Goal: Transaction & Acquisition: Purchase product/service

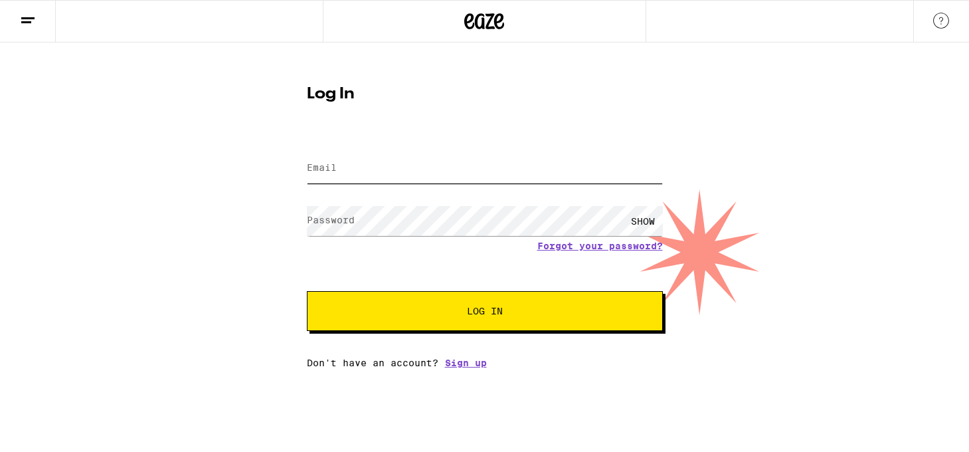
click at [361, 160] on input "Email" at bounding box center [485, 168] width 356 height 30
paste input "[EMAIL_ADDRESS][DOMAIN_NAME]"
type input "[EMAIL_ADDRESS][DOMAIN_NAME]"
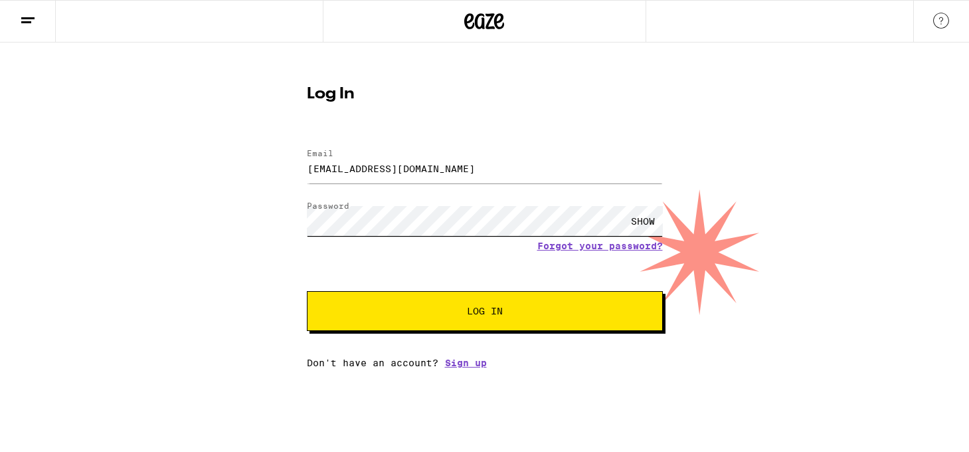
click at [307, 291] on button "Log In" at bounding box center [485, 311] width 356 height 40
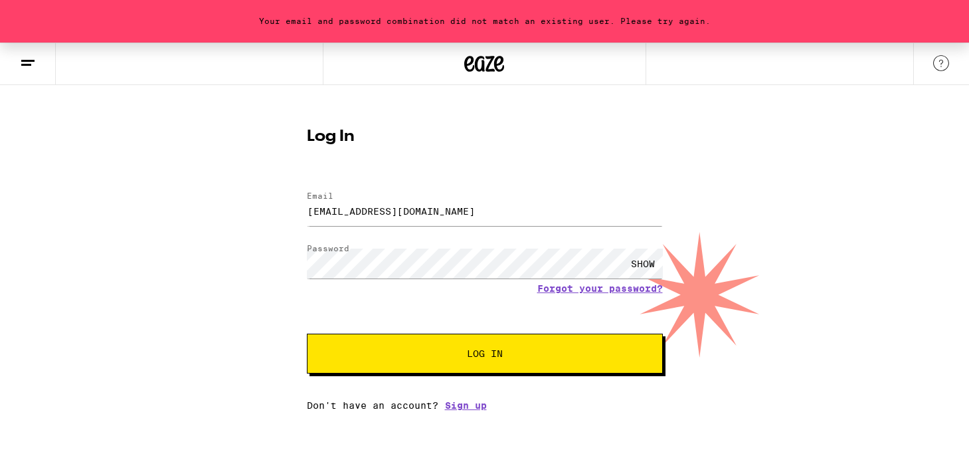
click at [648, 261] on div "SHOW" at bounding box center [643, 263] width 40 height 30
click at [307, 333] on button "Log In" at bounding box center [485, 353] width 356 height 40
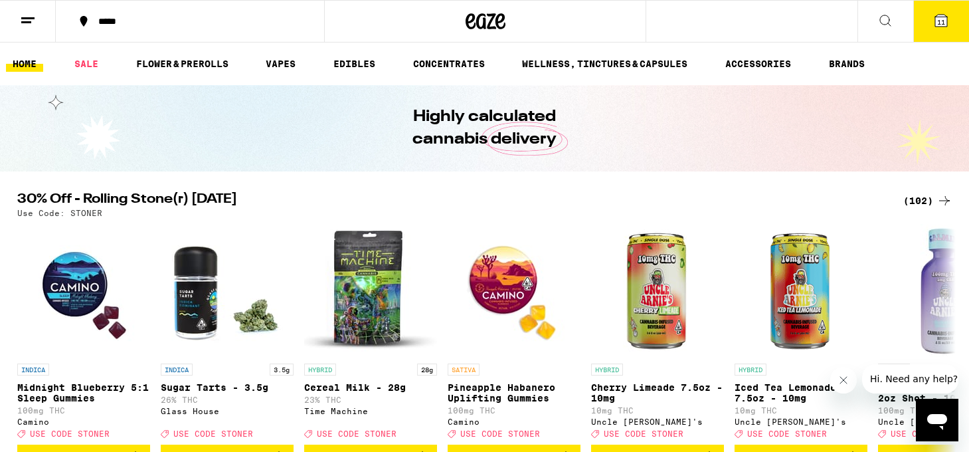
click at [939, 23] on span "11" at bounding box center [941, 22] width 8 height 8
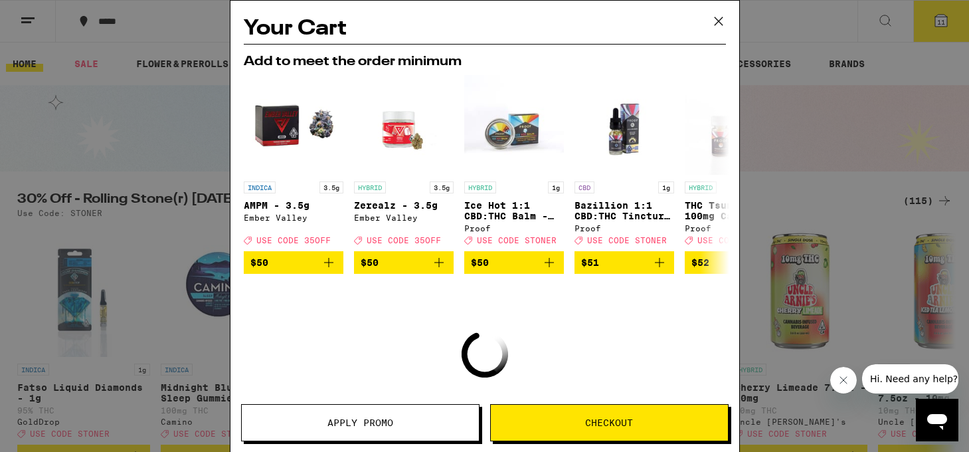
click at [717, 21] on icon at bounding box center [719, 21] width 20 height 20
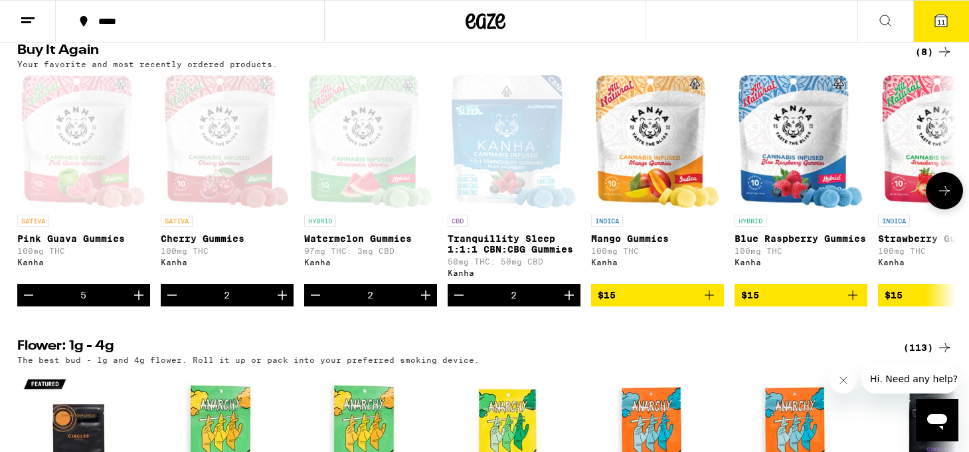
click at [315, 303] on icon "Decrement" at bounding box center [316, 295] width 16 height 16
click at [314, 303] on icon "Decrement" at bounding box center [316, 295] width 16 height 16
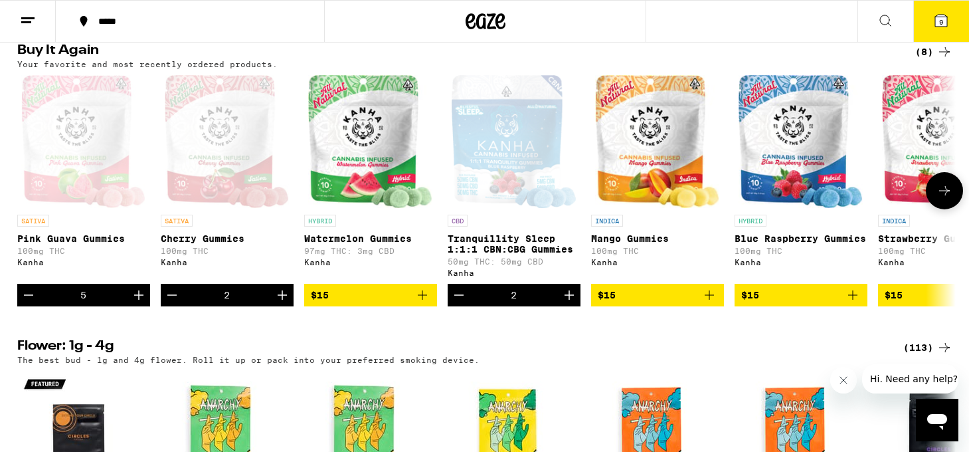
click at [280, 303] on icon "Increment" at bounding box center [282, 295] width 16 height 16
click at [139, 300] on icon "Increment" at bounding box center [138, 294] width 9 height 9
click at [569, 300] on icon "Increment" at bounding box center [569, 294] width 9 height 9
click at [275, 303] on icon "Increment" at bounding box center [282, 295] width 16 height 16
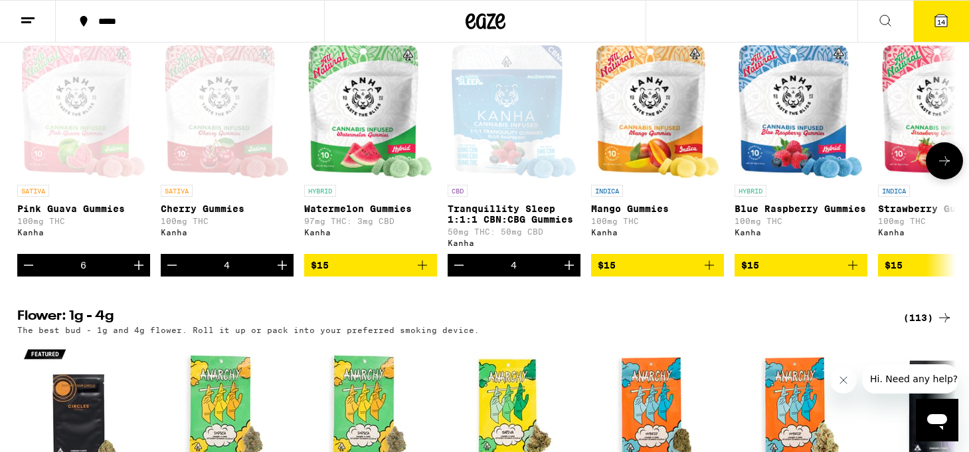
scroll to position [1124, 0]
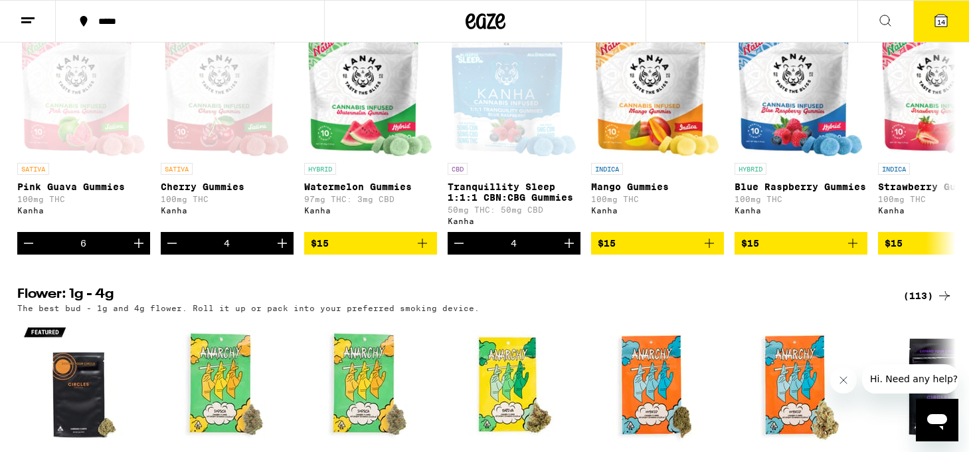
click at [943, 21] on span "14" at bounding box center [941, 22] width 8 height 8
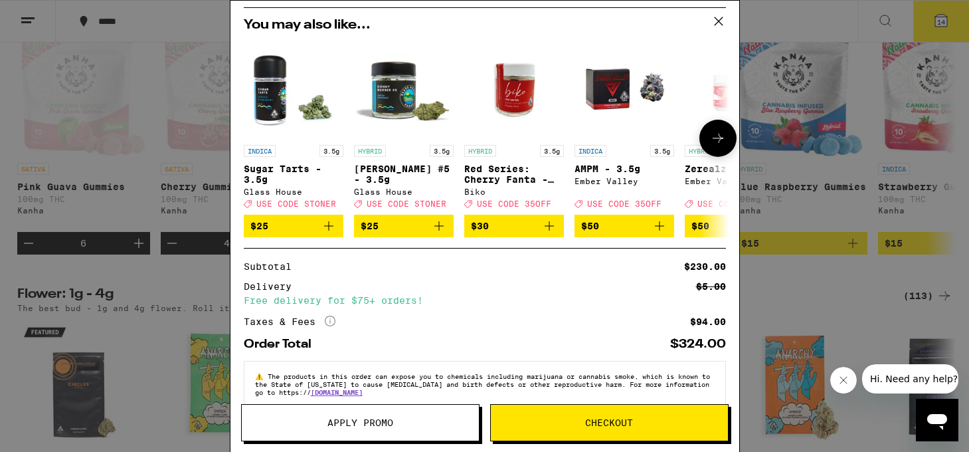
scroll to position [209, 0]
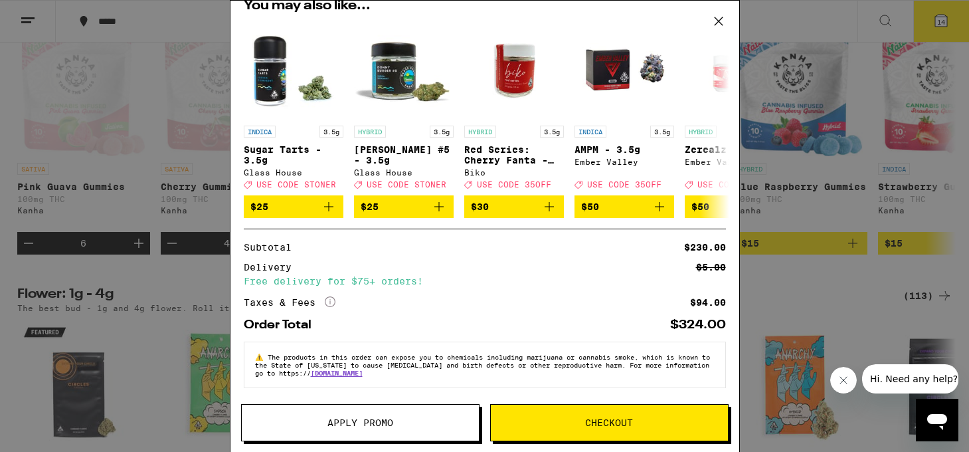
click at [415, 420] on span "Apply Promo" at bounding box center [360, 422] width 237 height 9
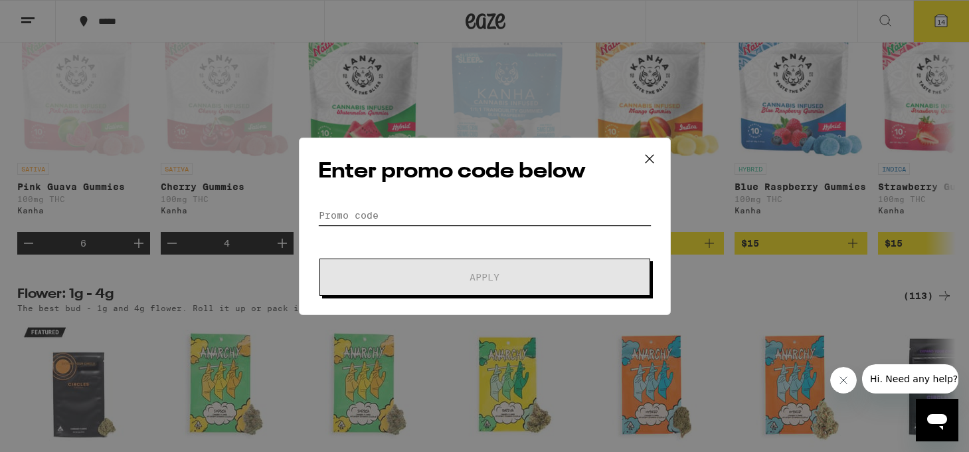
click at [395, 217] on input "Promo Code" at bounding box center [484, 215] width 333 height 20
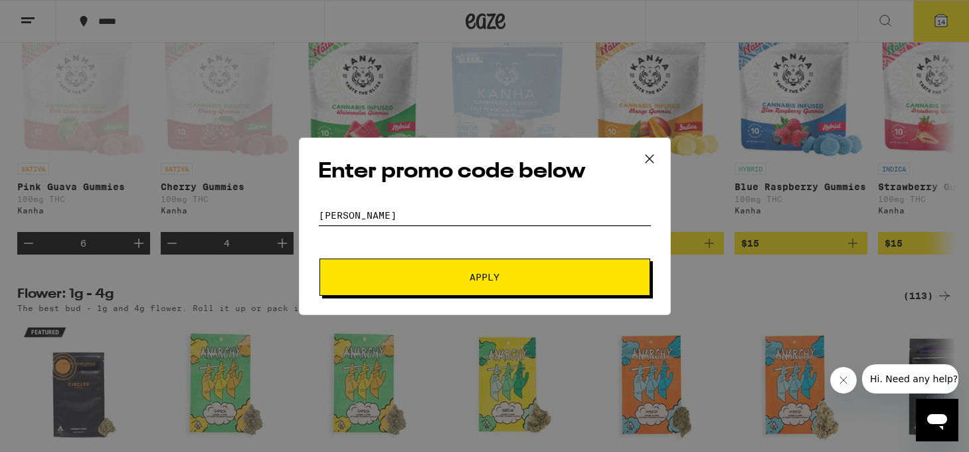
type input "[PERSON_NAME]"
click at [496, 276] on span "Apply" at bounding box center [485, 276] width 30 height 9
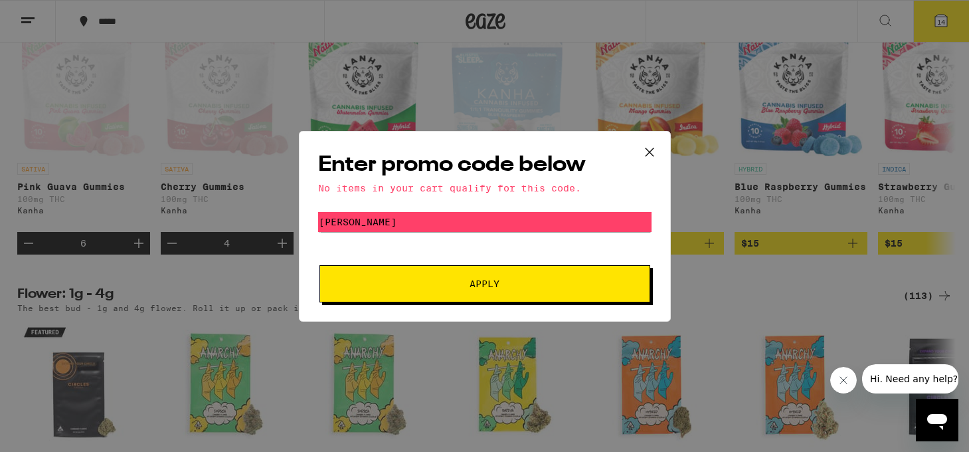
click at [652, 145] on icon at bounding box center [650, 152] width 20 height 20
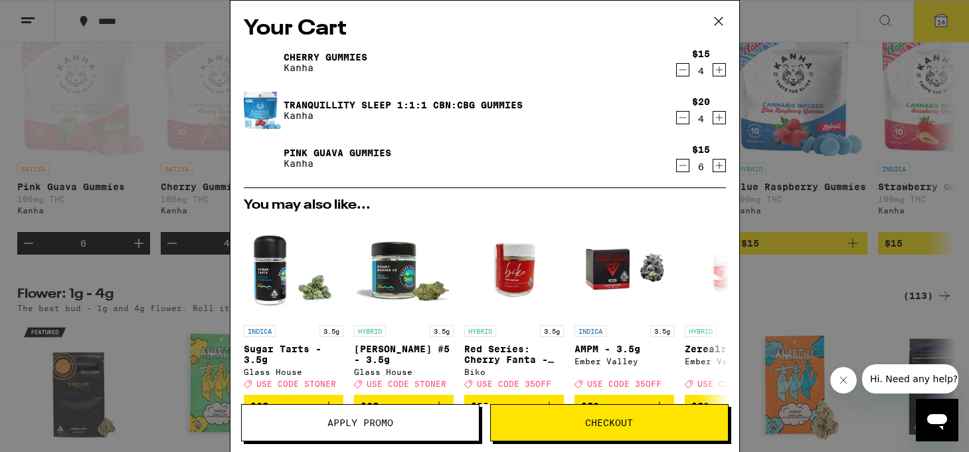
click at [385, 433] on button "Apply Promo" at bounding box center [360, 422] width 238 height 37
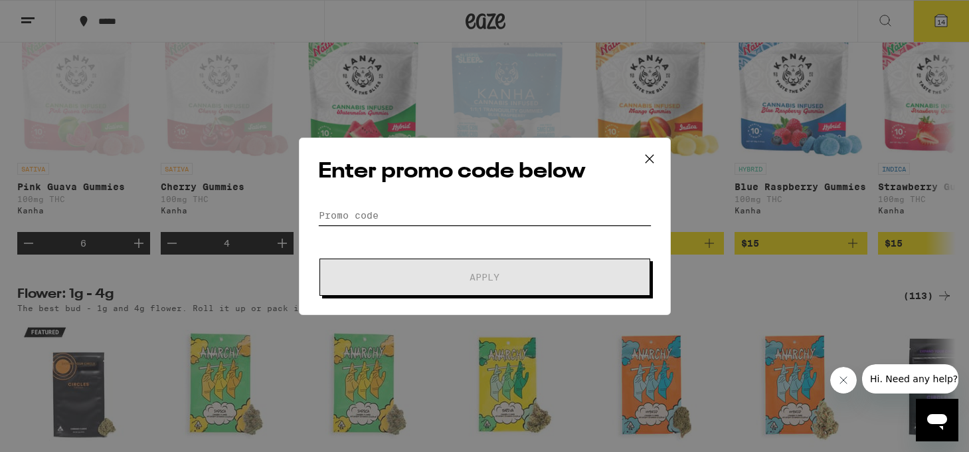
click at [393, 217] on input "Promo Code" at bounding box center [484, 215] width 333 height 20
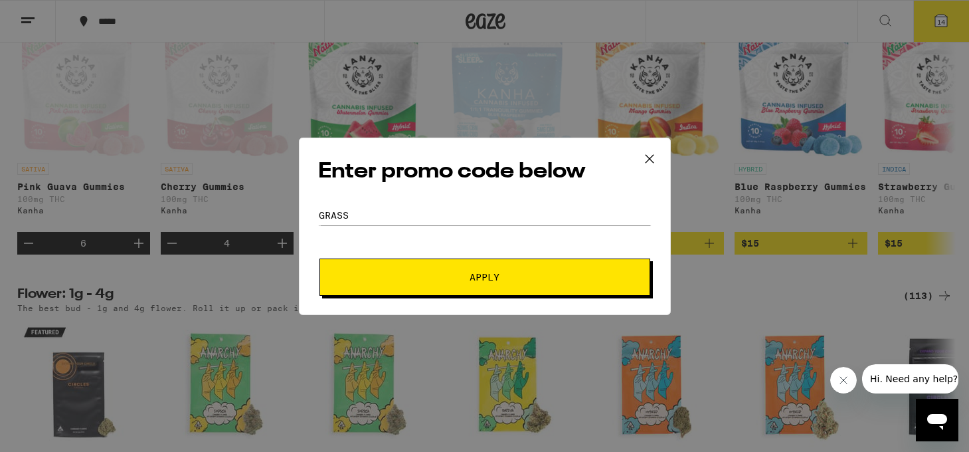
click at [420, 272] on span "Apply" at bounding box center [484, 276] width 239 height 9
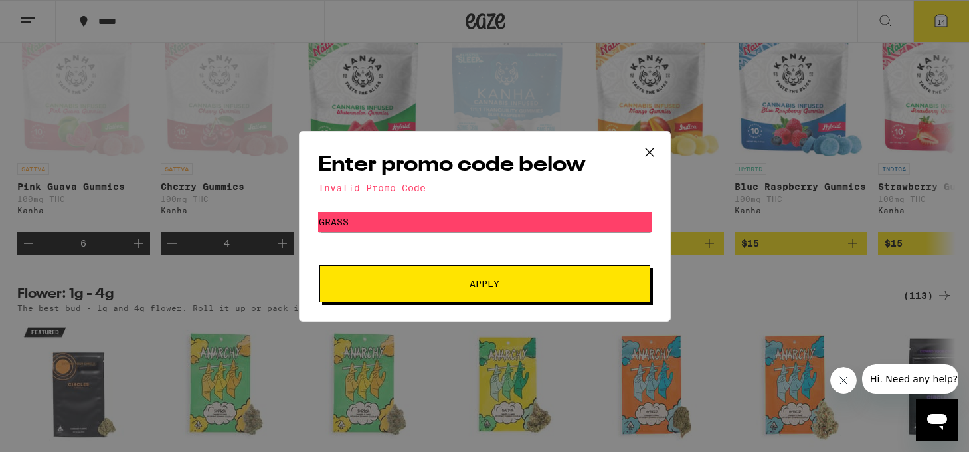
click at [416, 203] on div "Enter promo code below Invalid Promo Code Promo Code grass Apply" at bounding box center [485, 226] width 372 height 191
click at [413, 224] on input "grass" at bounding box center [484, 222] width 333 height 20
type input "party30"
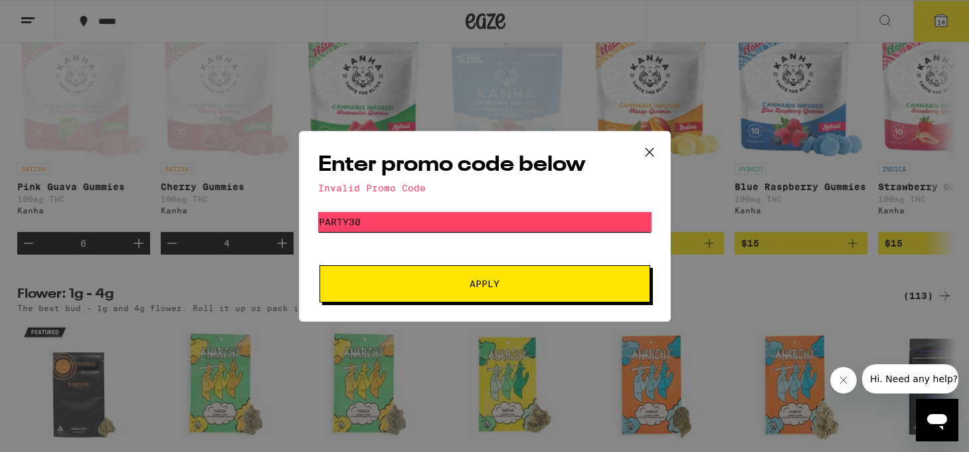
click at [320, 265] on button "Apply" at bounding box center [485, 283] width 331 height 37
click at [655, 153] on icon at bounding box center [650, 152] width 20 height 20
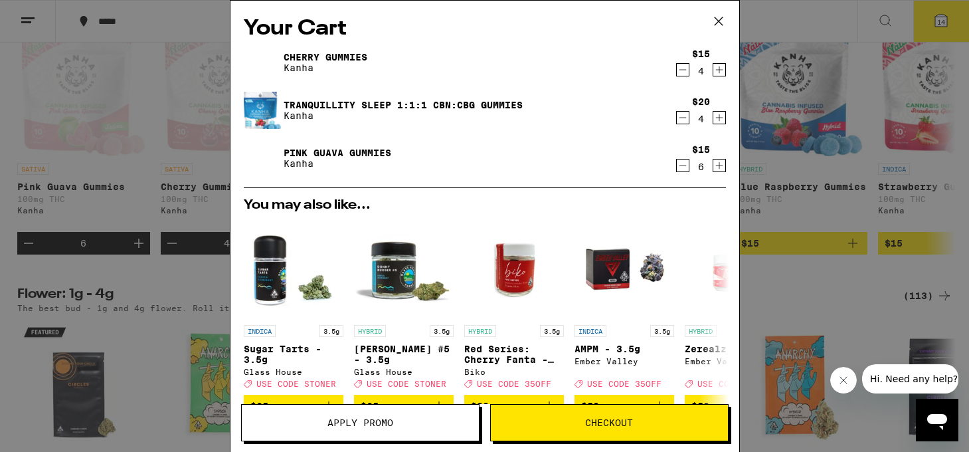
click at [259, 163] on img at bounding box center [262, 157] width 37 height 37
click at [163, 209] on div "Your Cart Cherry Gummies Kanha $15 4 Tranquillity Sleep 1:1:1 CBN:CBG Gummies K…" at bounding box center [484, 226] width 969 height 452
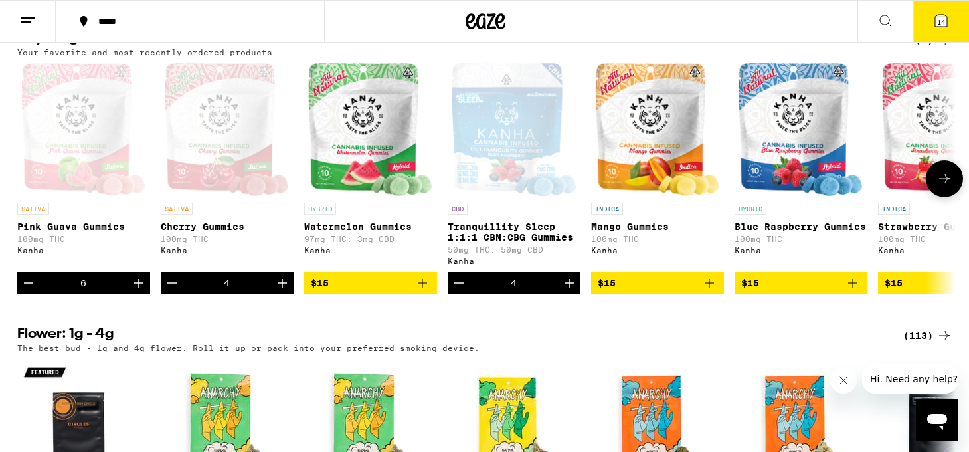
scroll to position [1082, 0]
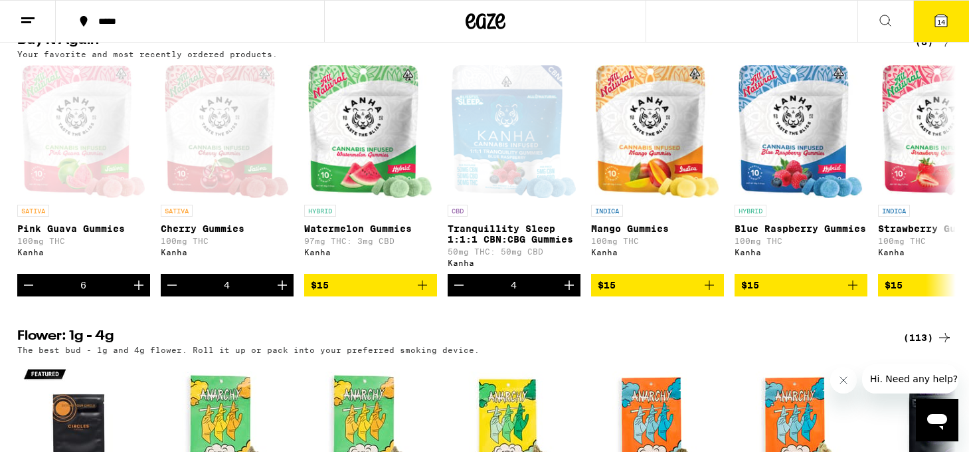
click at [943, 23] on span "14" at bounding box center [941, 22] width 8 height 8
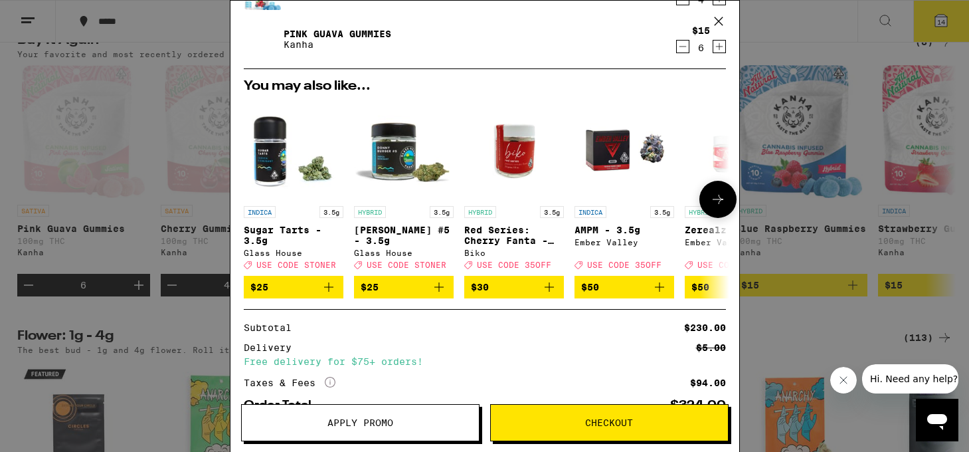
scroll to position [209, 0]
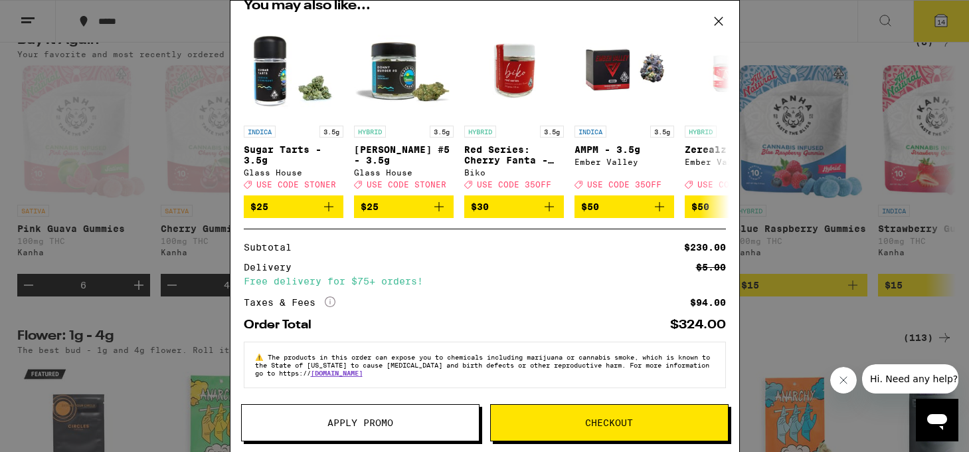
click at [329, 298] on icon at bounding box center [330, 301] width 11 height 11
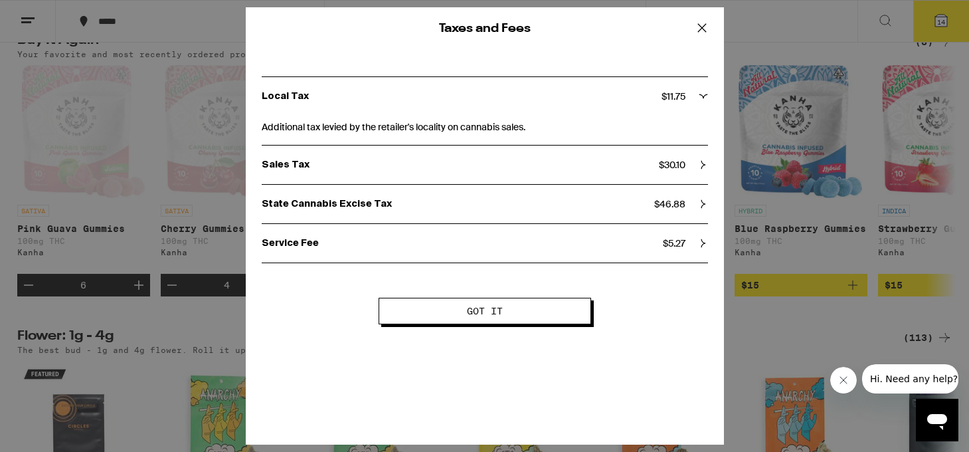
click at [707, 25] on icon at bounding box center [702, 28] width 20 height 20
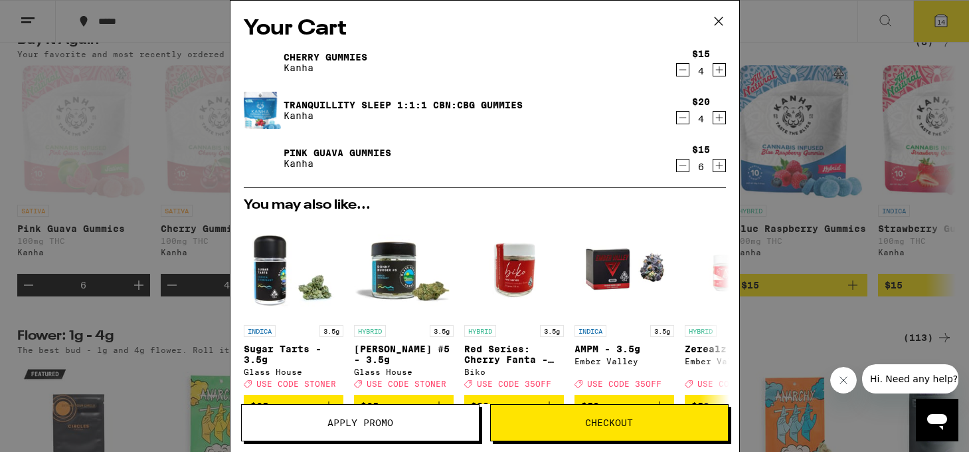
click at [554, 417] on button "Checkout" at bounding box center [609, 422] width 238 height 37
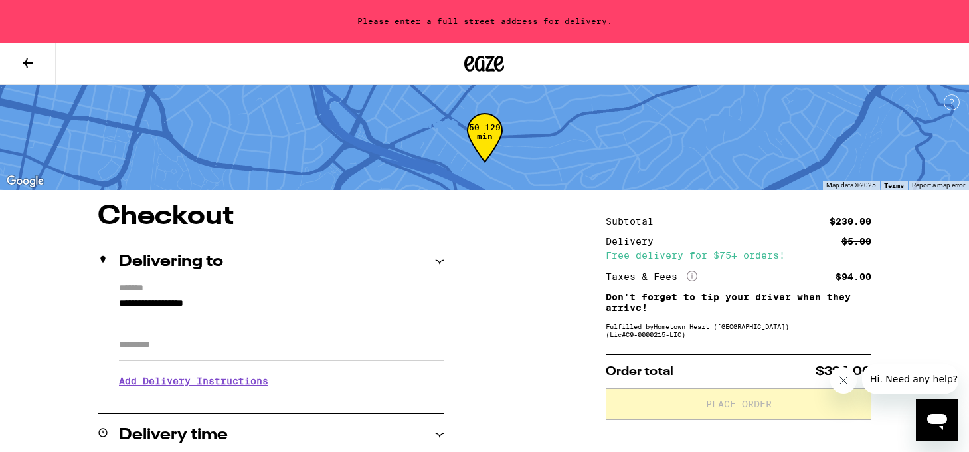
click at [31, 59] on icon at bounding box center [28, 63] width 16 height 16
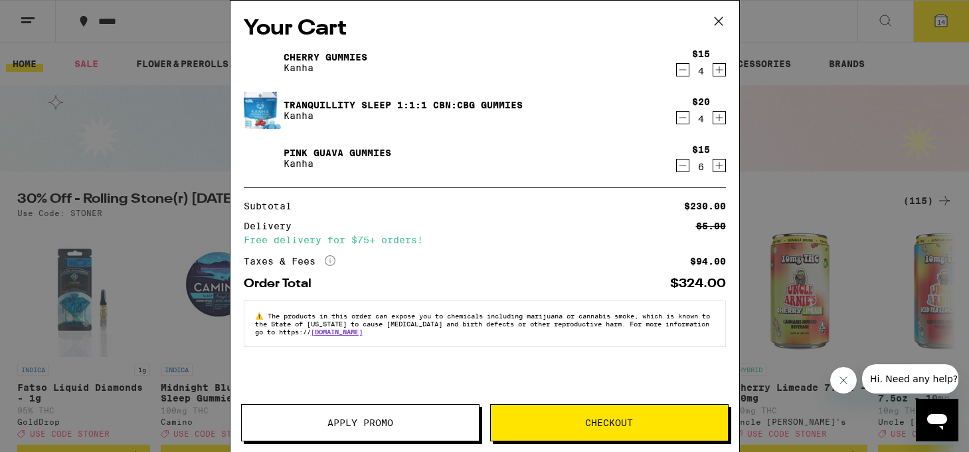
click at [371, 422] on span "Apply Promo" at bounding box center [360, 422] width 66 height 9
click at [381, 422] on span "Apply Promo" at bounding box center [360, 422] width 66 height 9
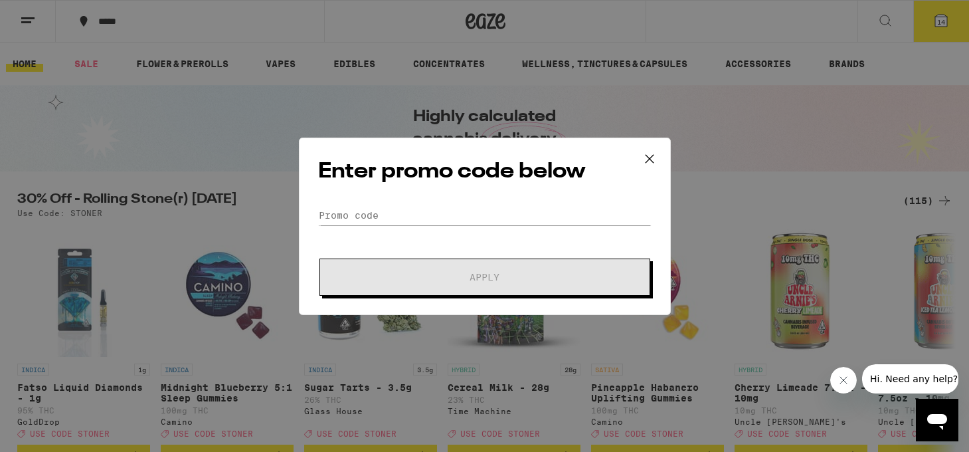
click at [293, 421] on div "Enter promo code below Promo Code Apply" at bounding box center [484, 226] width 969 height 452
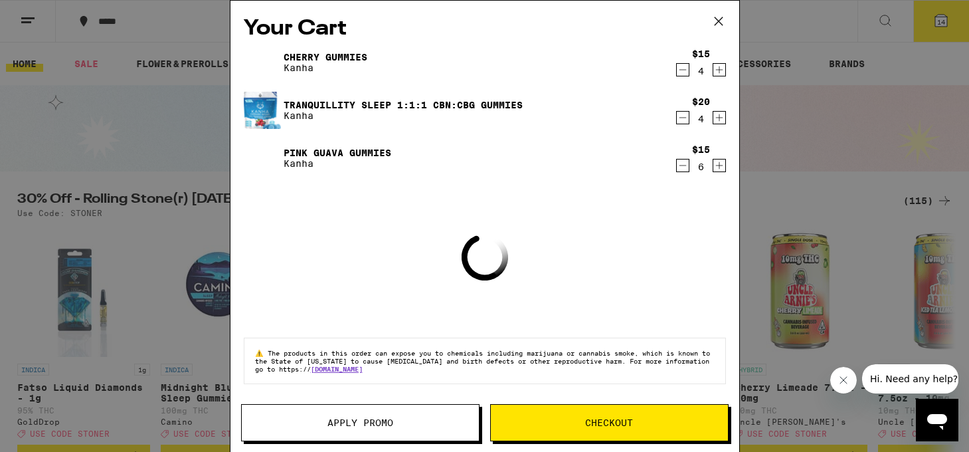
click at [366, 437] on button "Apply Promo" at bounding box center [360, 422] width 238 height 37
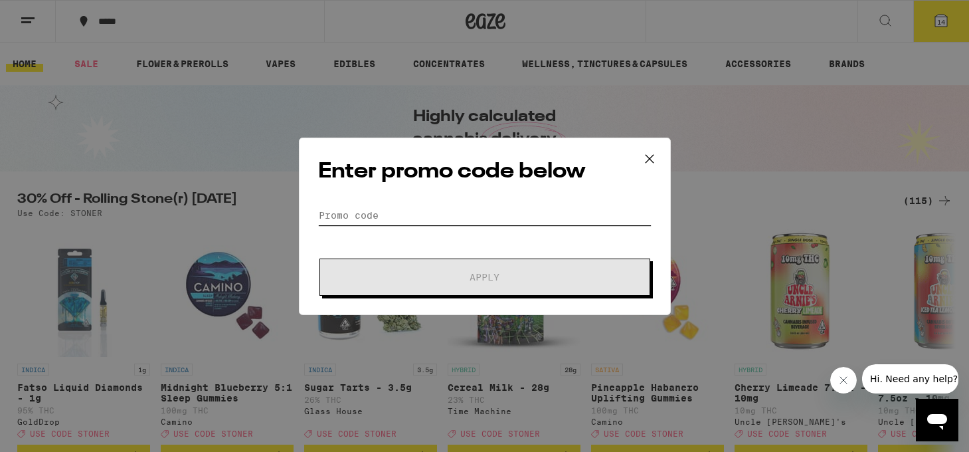
click at [363, 207] on input "Promo Code" at bounding box center [484, 215] width 333 height 20
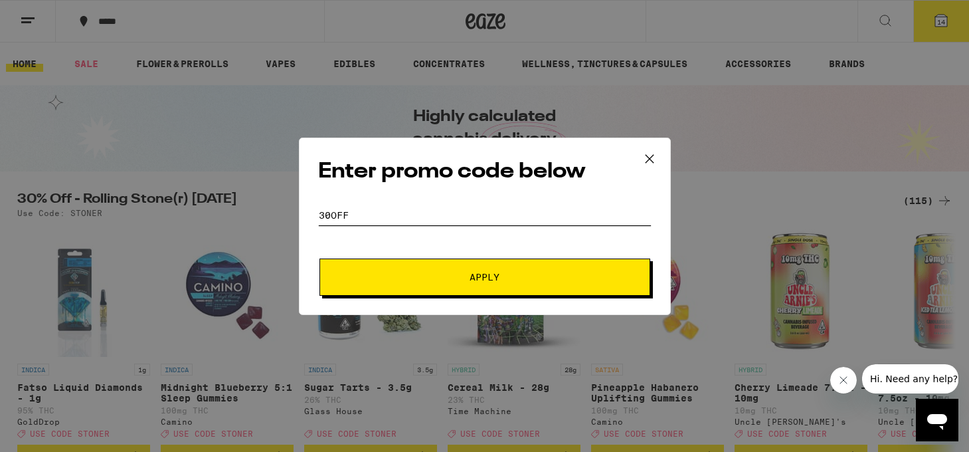
type input "30off"
click at [443, 274] on span "Apply" at bounding box center [484, 276] width 239 height 9
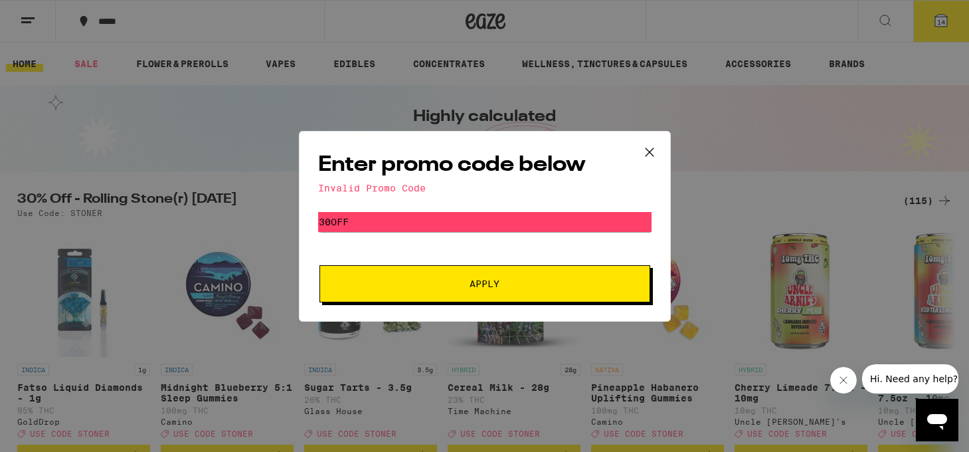
click at [653, 149] on icon at bounding box center [650, 152] width 20 height 20
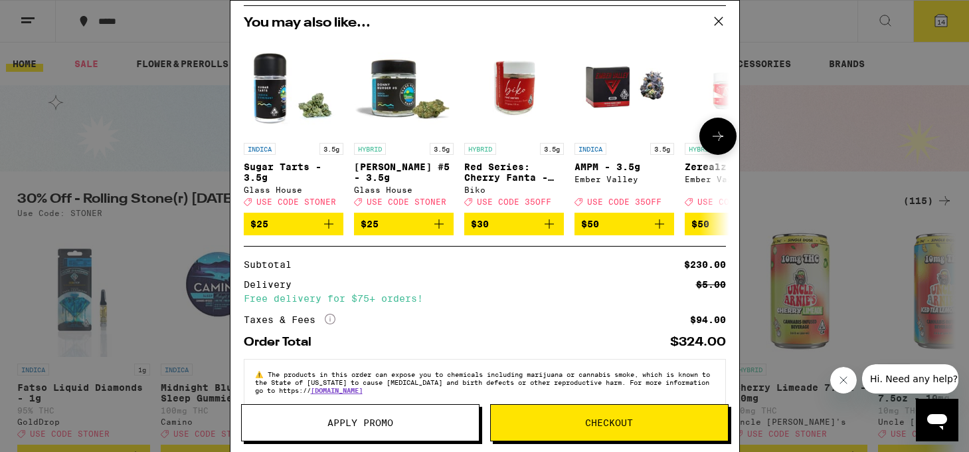
scroll to position [209, 0]
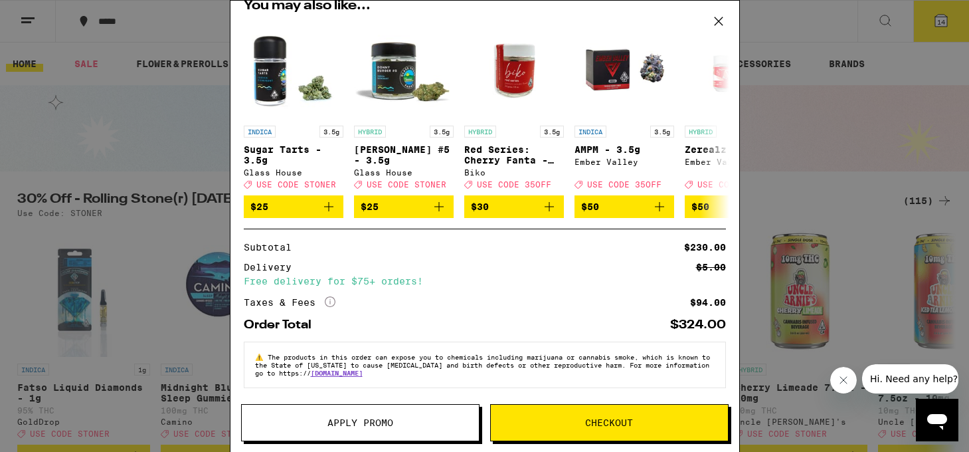
click at [369, 424] on span "Apply Promo" at bounding box center [360, 422] width 66 height 9
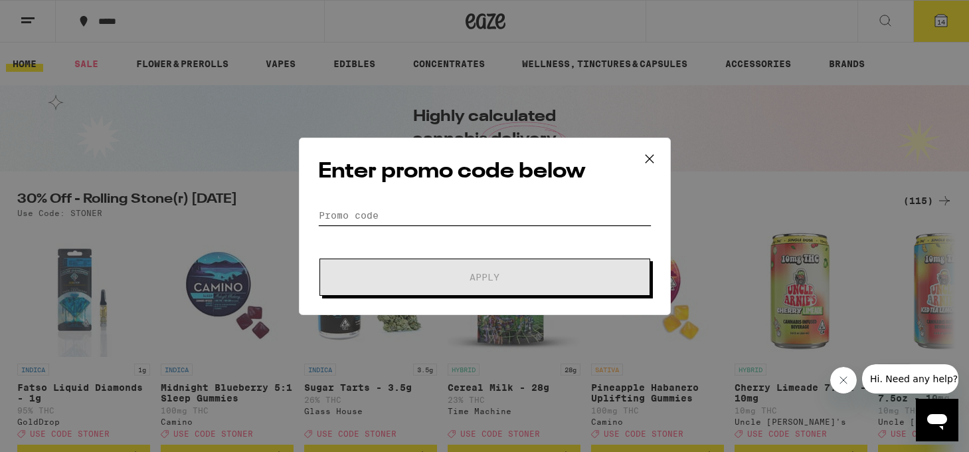
click at [353, 207] on input "Promo Code" at bounding box center [484, 215] width 333 height 20
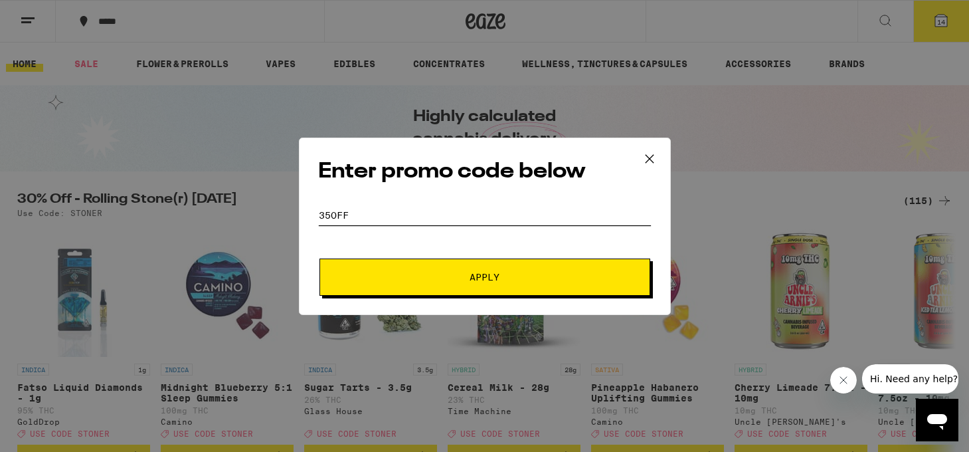
type input "35off"
click at [444, 270] on button "Apply" at bounding box center [485, 276] width 331 height 37
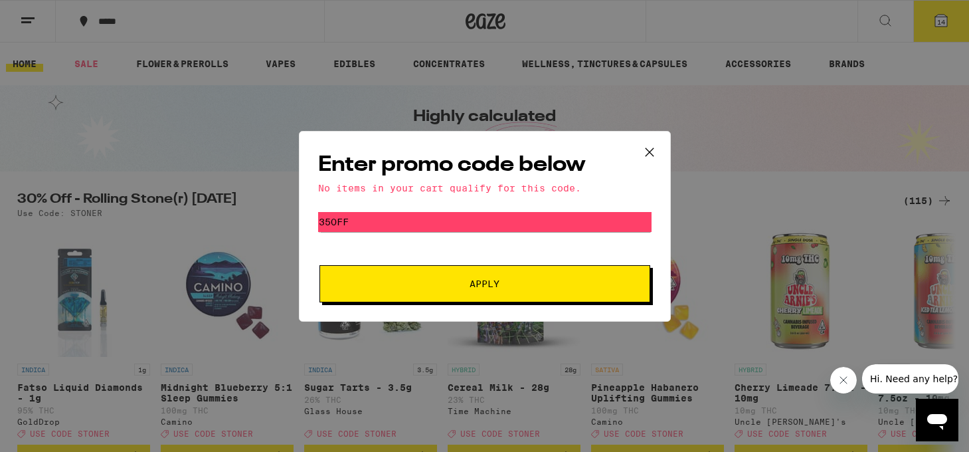
click at [652, 149] on icon at bounding box center [650, 152] width 20 height 20
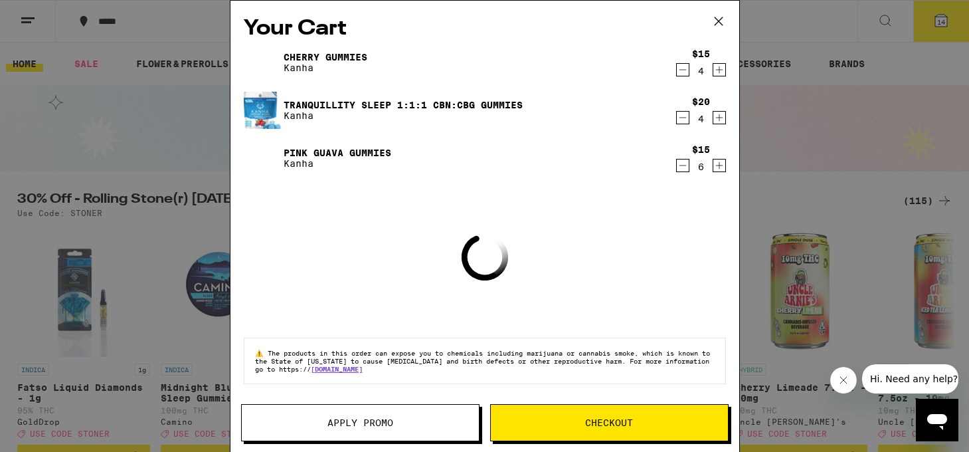
click at [719, 28] on icon at bounding box center [719, 21] width 20 height 20
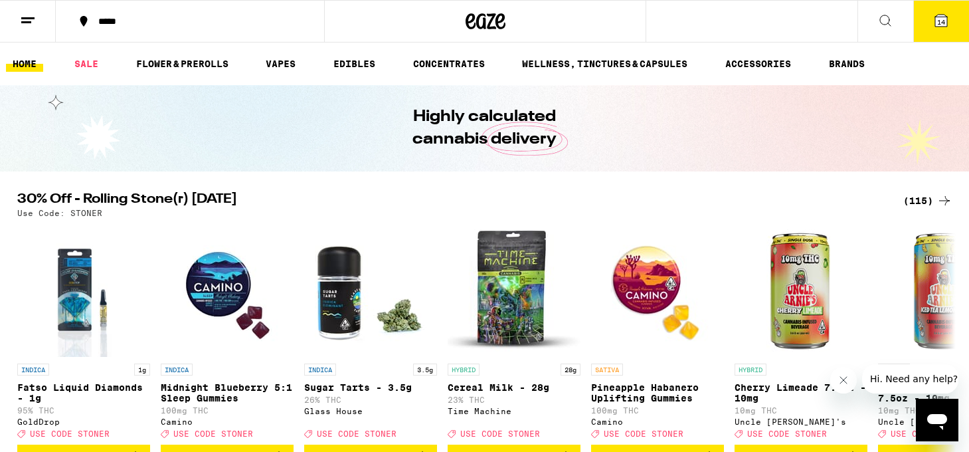
click at [948, 23] on icon at bounding box center [941, 21] width 16 height 16
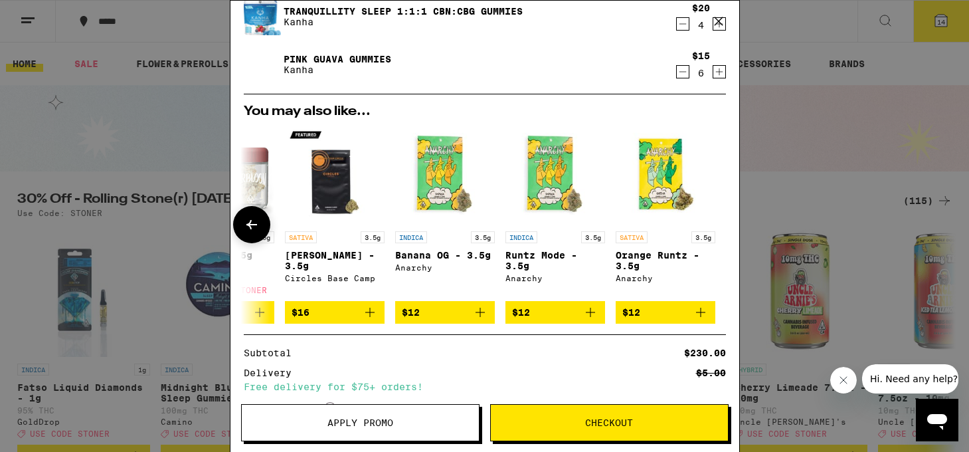
scroll to position [209, 0]
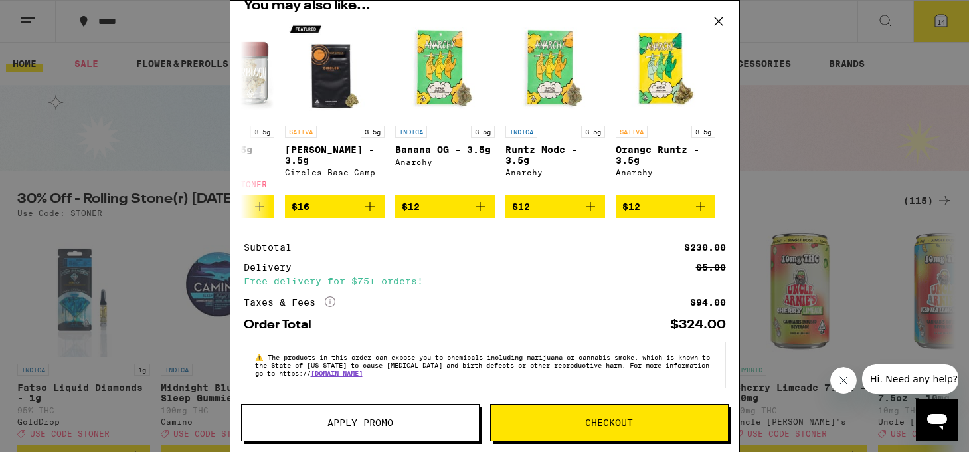
click at [614, 418] on span "Checkout" at bounding box center [609, 422] width 48 height 9
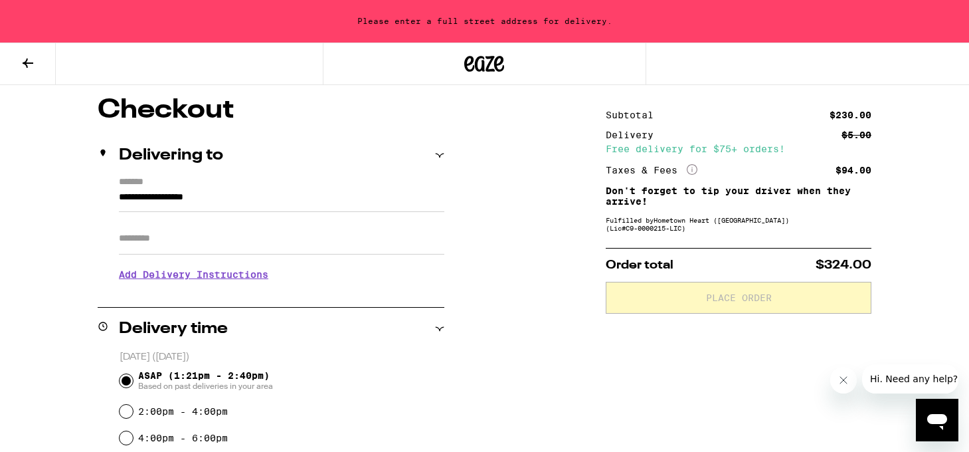
scroll to position [126, 0]
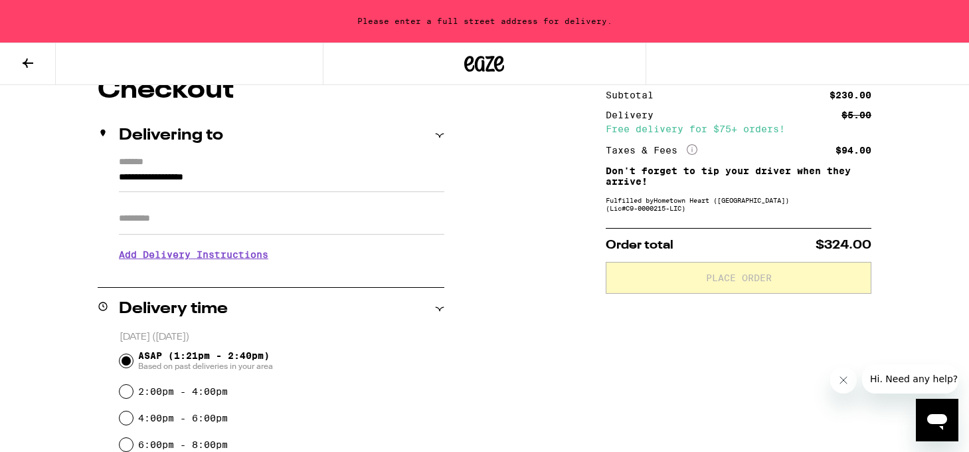
click at [155, 181] on input "**********" at bounding box center [281, 180] width 325 height 23
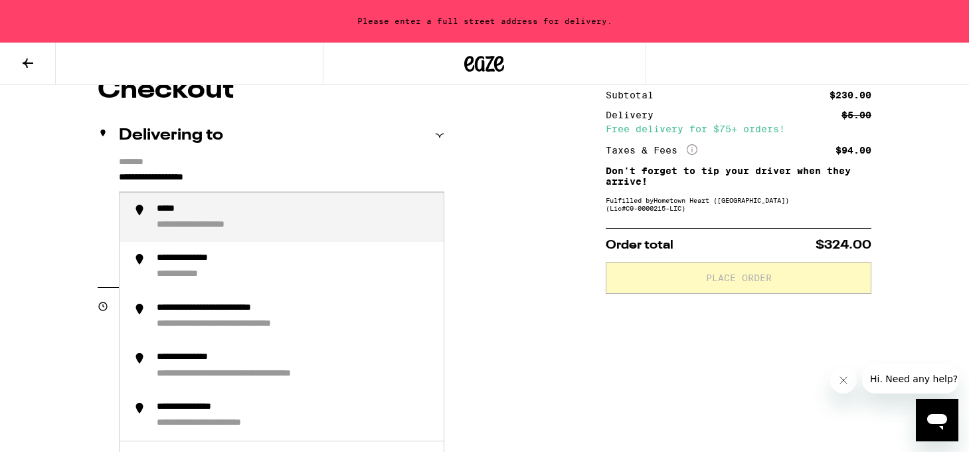
click at [166, 177] on input "**********" at bounding box center [281, 180] width 325 height 23
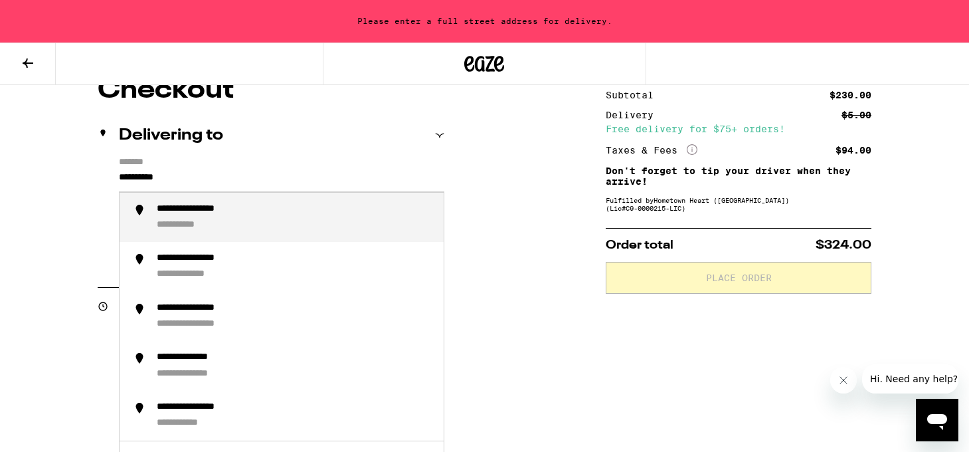
click at [208, 205] on div "**********" at bounding box center [208, 209] width 102 height 13
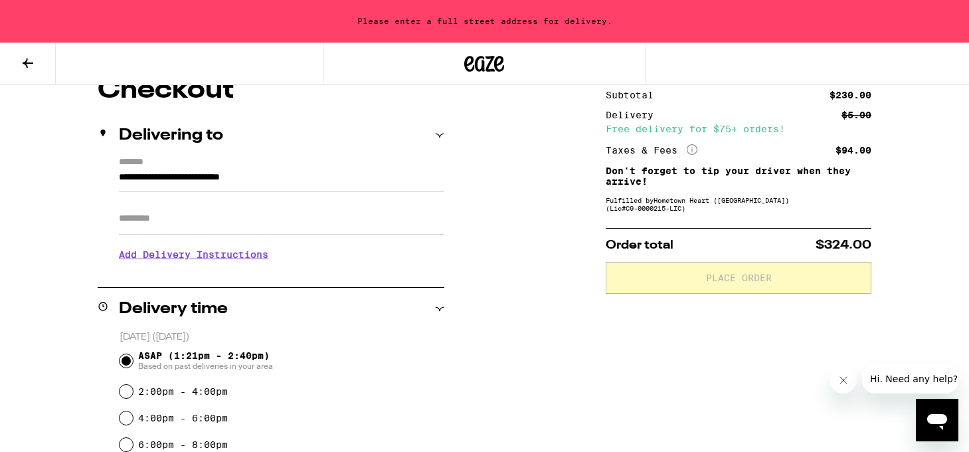
type input "**********"
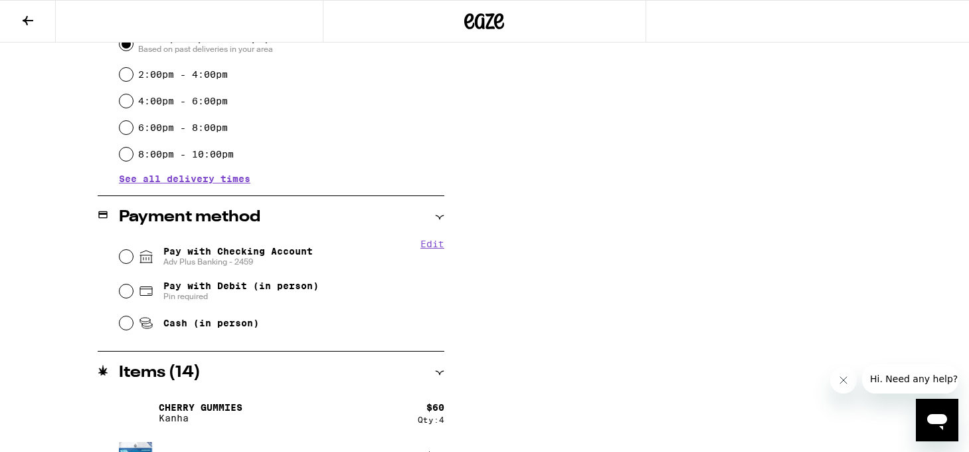
scroll to position [420, 0]
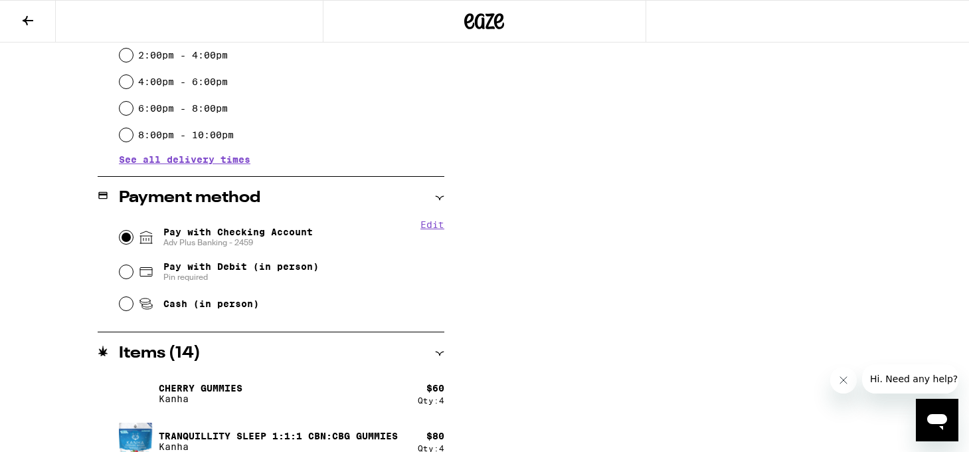
click at [124, 237] on input "Pay with Checking Account Adv Plus Banking - 2459" at bounding box center [126, 236] width 13 height 13
radio input "true"
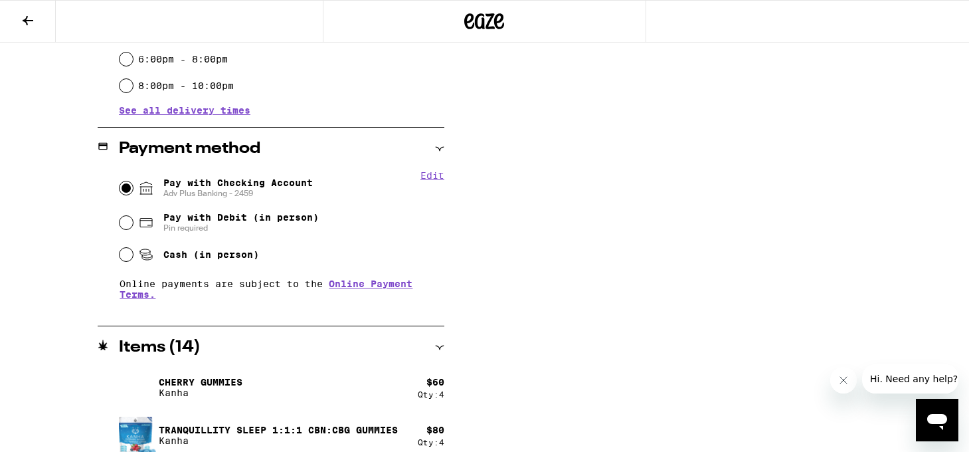
scroll to position [530, 0]
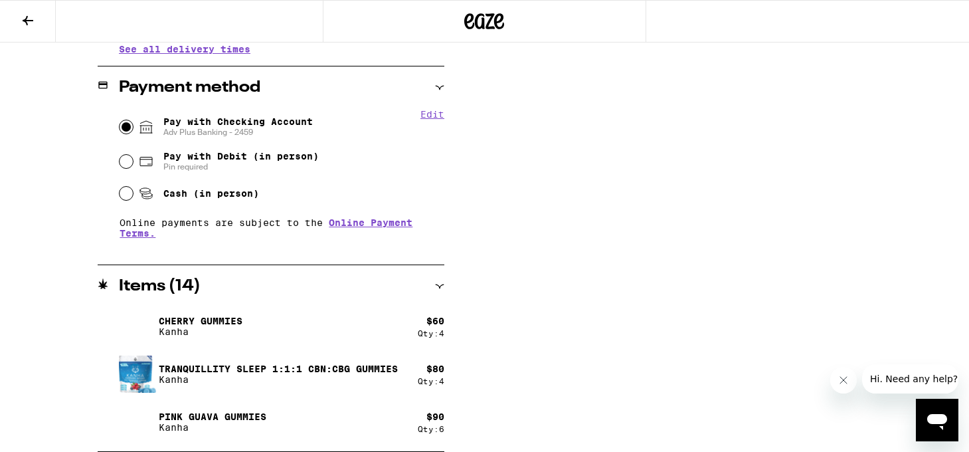
click at [846, 379] on icon "Close message from company" at bounding box center [843, 380] width 11 height 11
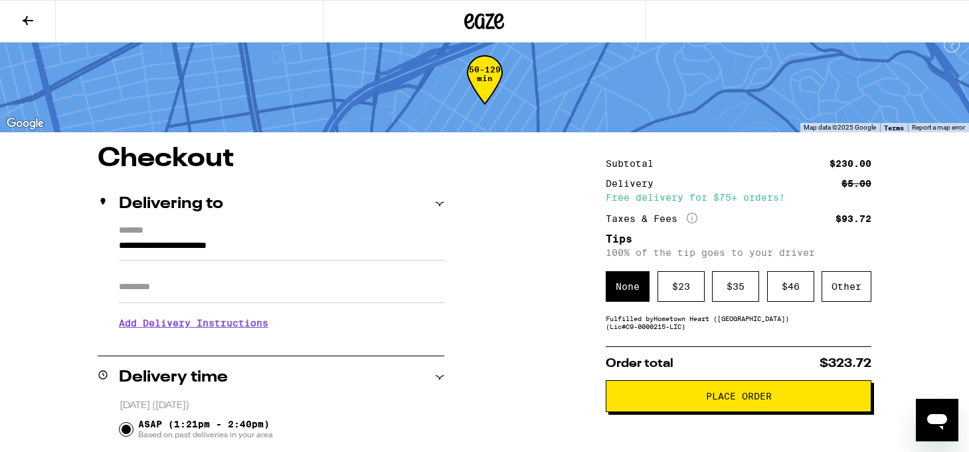
scroll to position [0, 0]
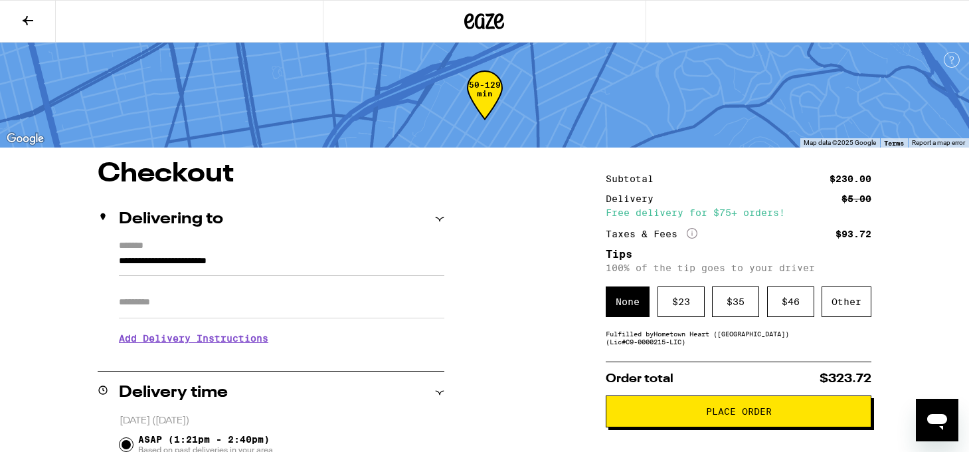
click at [729, 265] on p "100% of the tip goes to your driver" at bounding box center [739, 267] width 266 height 11
click at [758, 265] on p "100% of the tip goes to your driver" at bounding box center [739, 267] width 266 height 11
click at [737, 308] on div "$ 35" at bounding box center [735, 301] width 47 height 31
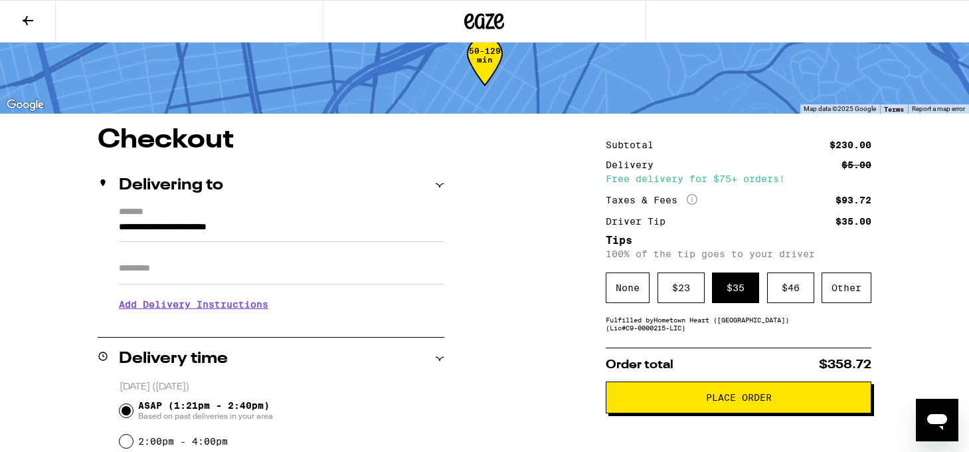
scroll to position [37, 0]
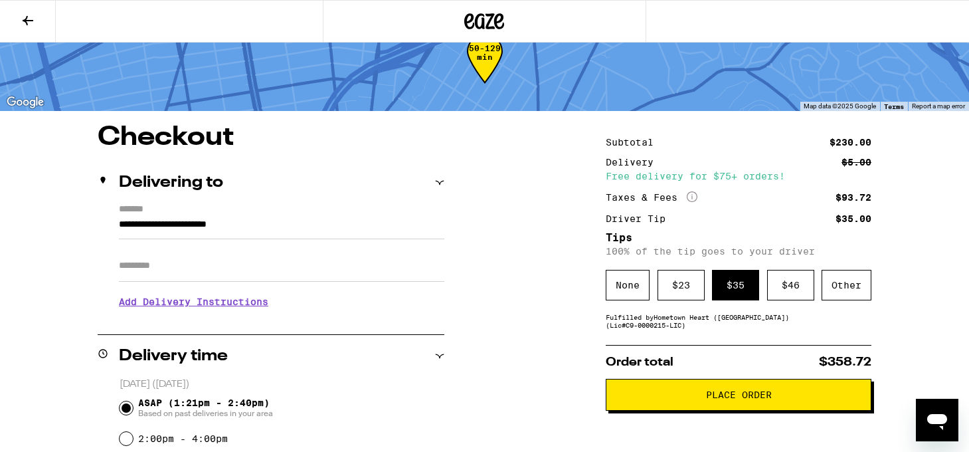
click at [747, 409] on button "Place Order" at bounding box center [739, 395] width 266 height 32
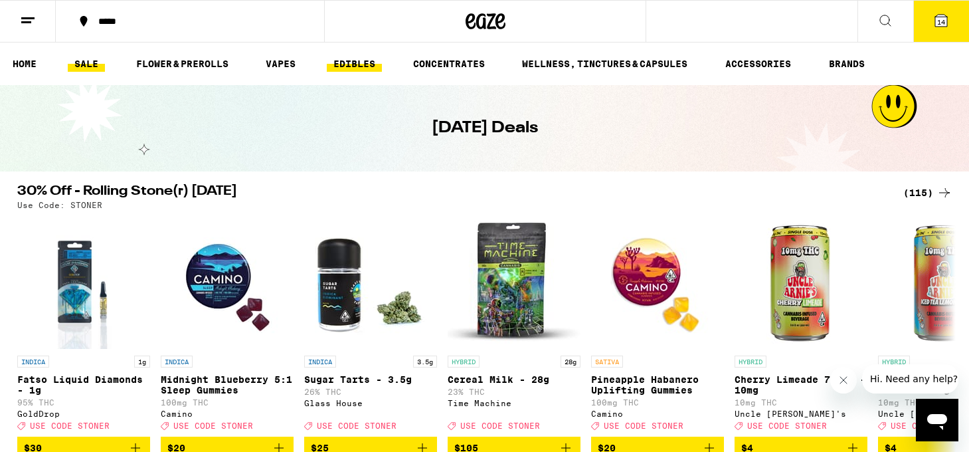
click at [369, 62] on link "EDIBLES" at bounding box center [354, 64] width 55 height 16
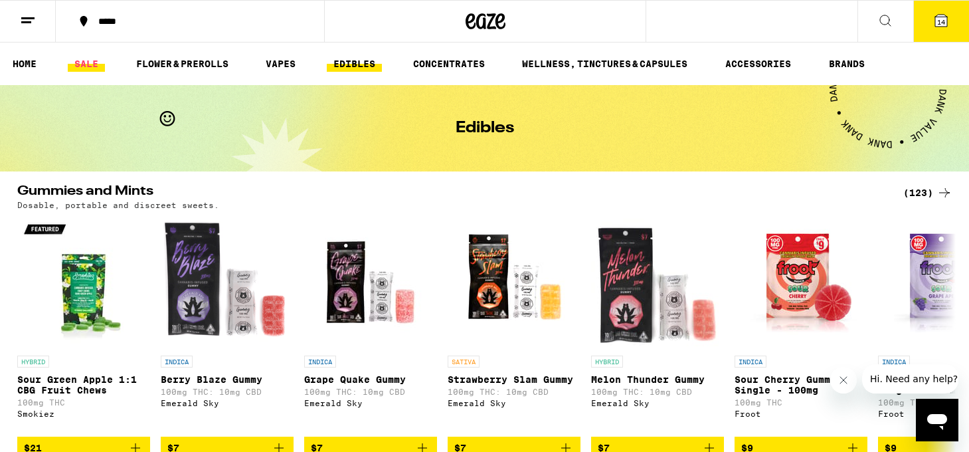
click at [82, 70] on link "SALE" at bounding box center [86, 64] width 37 height 16
